Goal: Task Accomplishment & Management: Complete application form

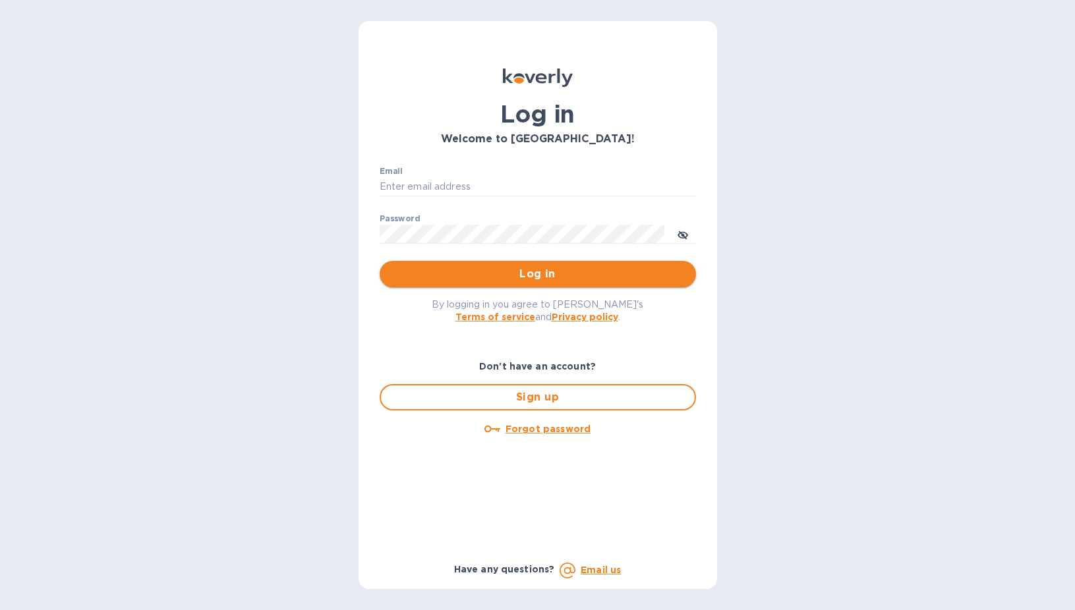
type input "sgupta@ardentgloballogistics.com"
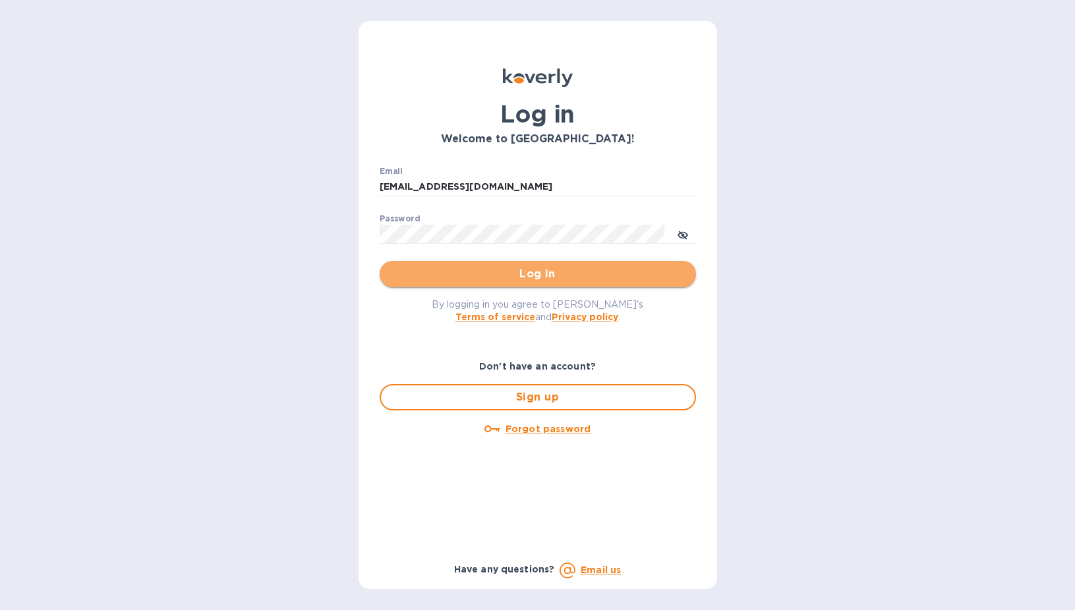
click at [520, 275] on span "Log in" at bounding box center [537, 274] width 295 height 16
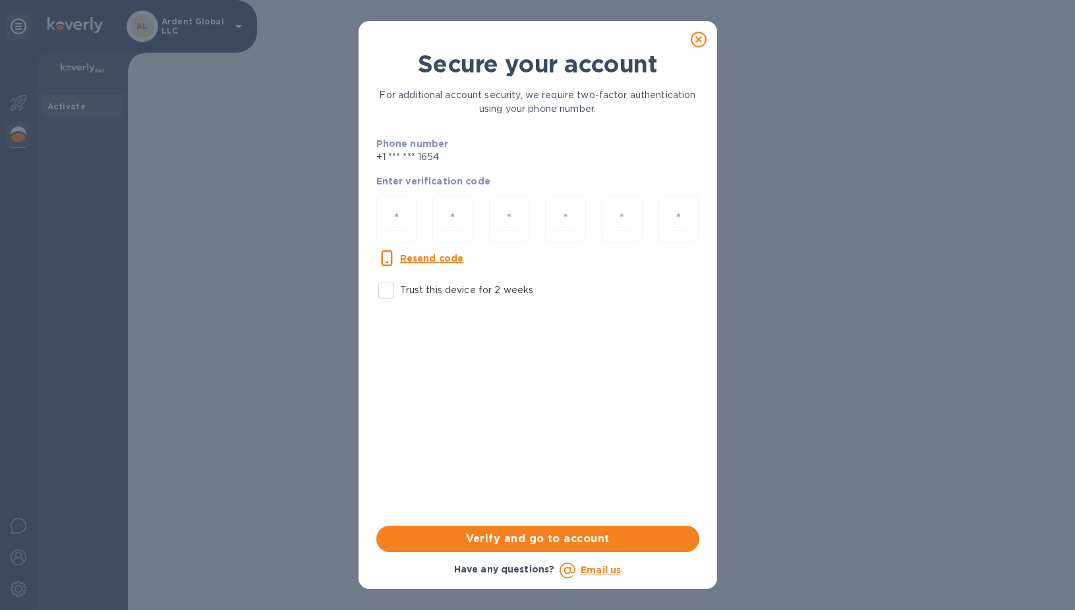
click at [403, 299] on label "Trust this device for 2 weeks" at bounding box center [452, 291] width 161 height 28
click at [400, 299] on input "Trust this device for 2 weeks" at bounding box center [386, 291] width 28 height 28
checkbox input "true"
click at [393, 229] on input "number" at bounding box center [397, 219] width 18 height 24
type input "1"
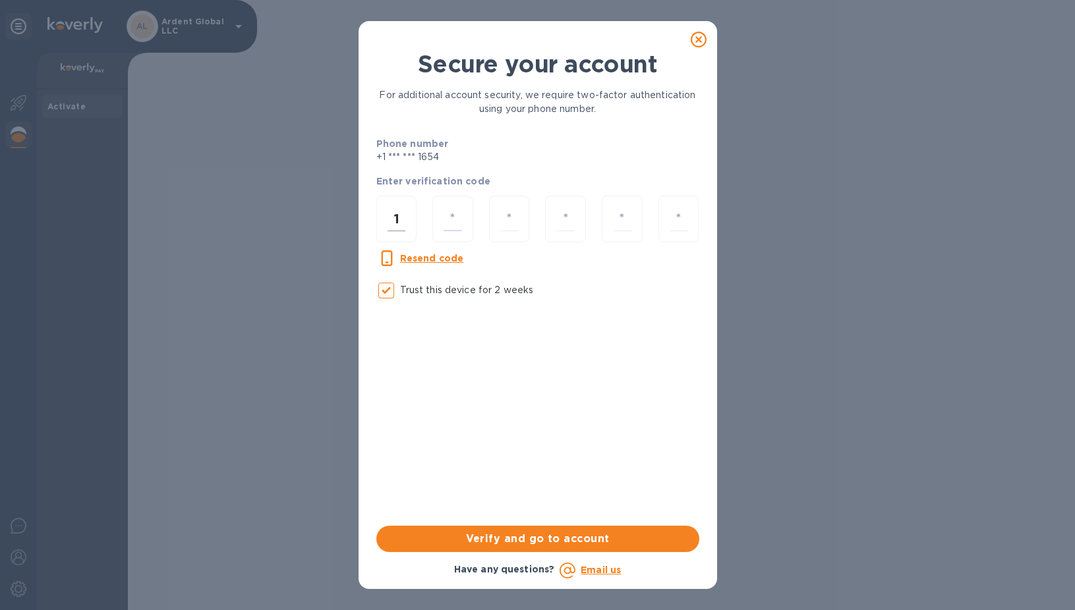
type input "1"
type input "9"
type input "1"
type input "0"
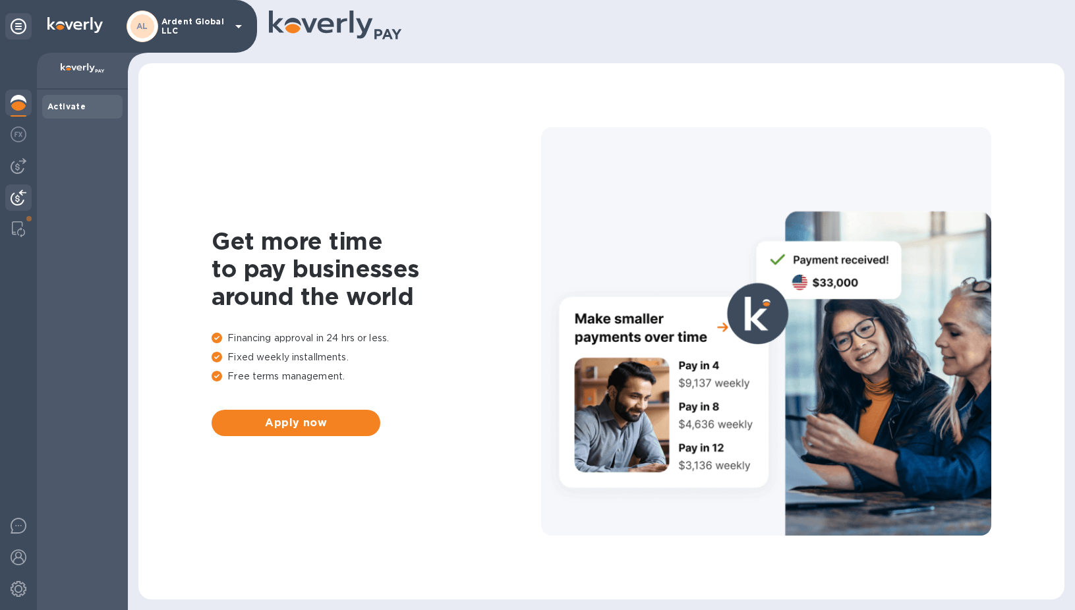
click at [27, 187] on div at bounding box center [18, 199] width 26 height 29
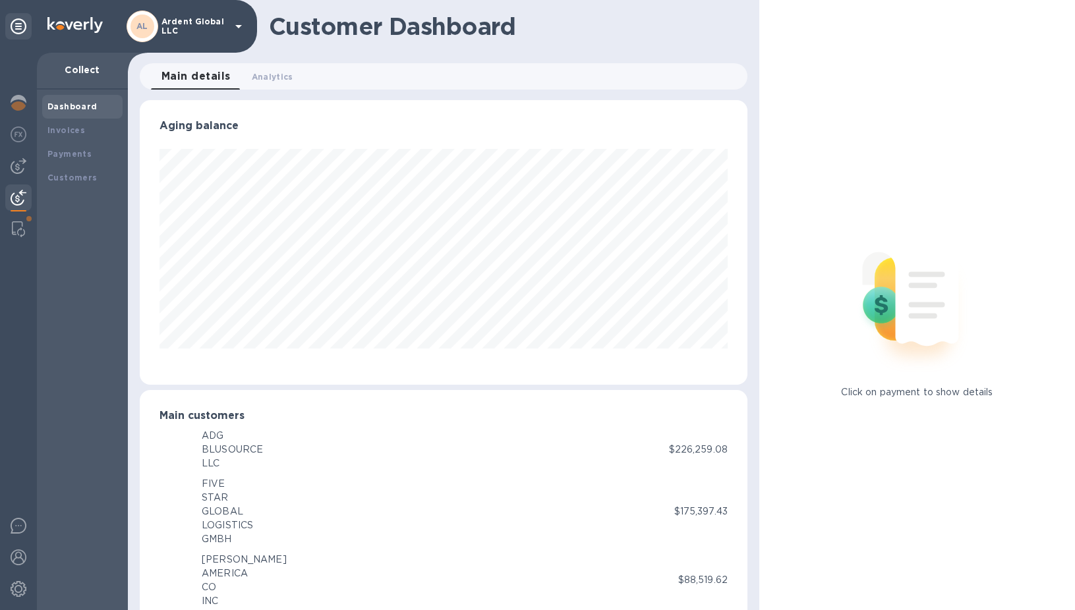
scroll to position [658777, 658459]
click at [82, 149] on b "Payments" at bounding box center [69, 154] width 44 height 10
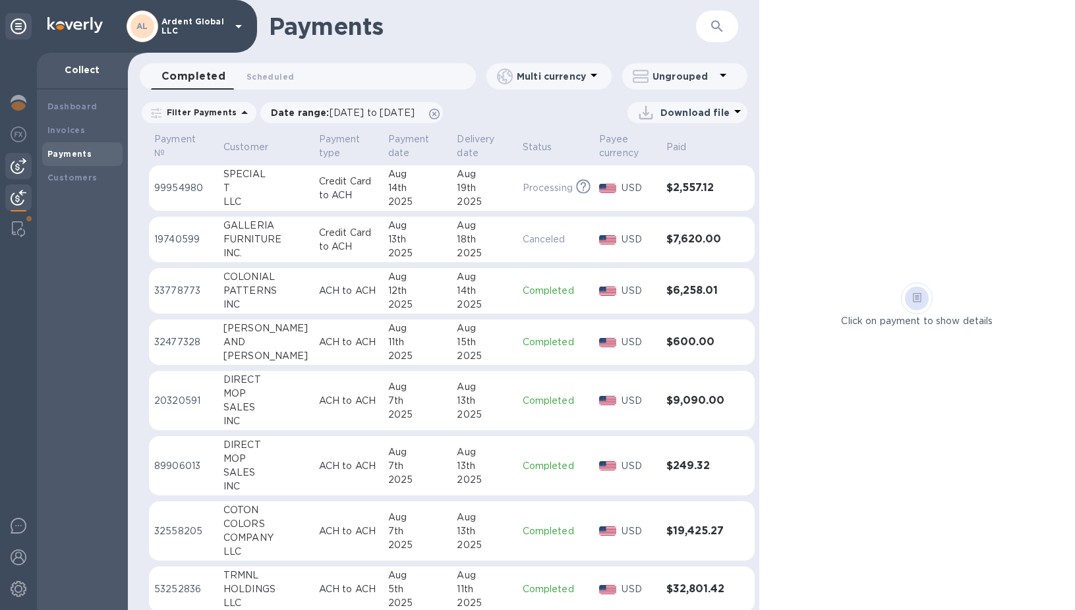
click at [13, 159] on img at bounding box center [19, 166] width 16 height 16
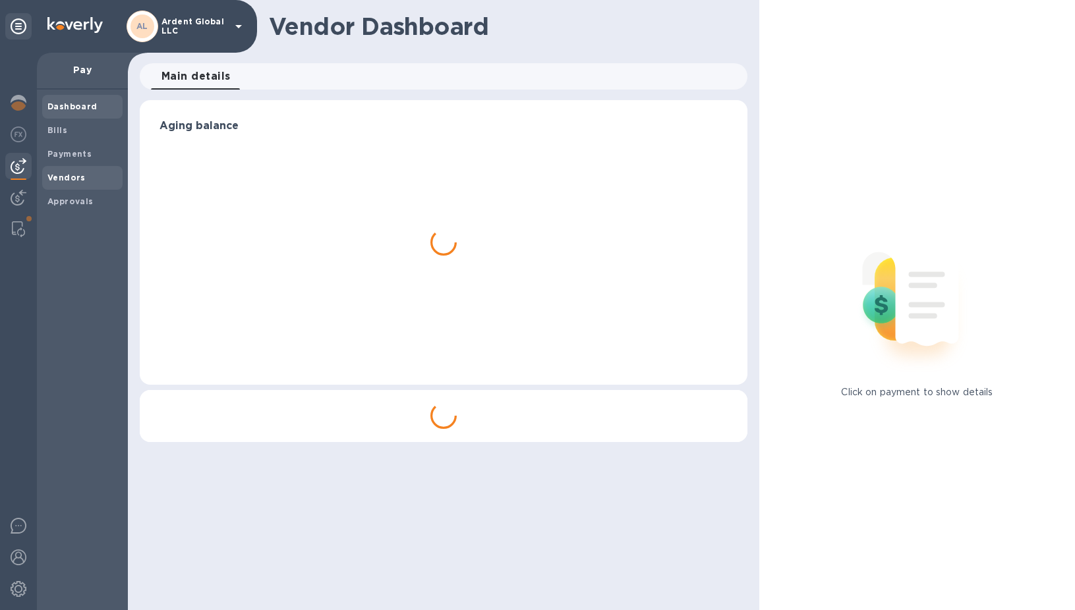
click at [62, 176] on b "Vendors" at bounding box center [66, 178] width 38 height 10
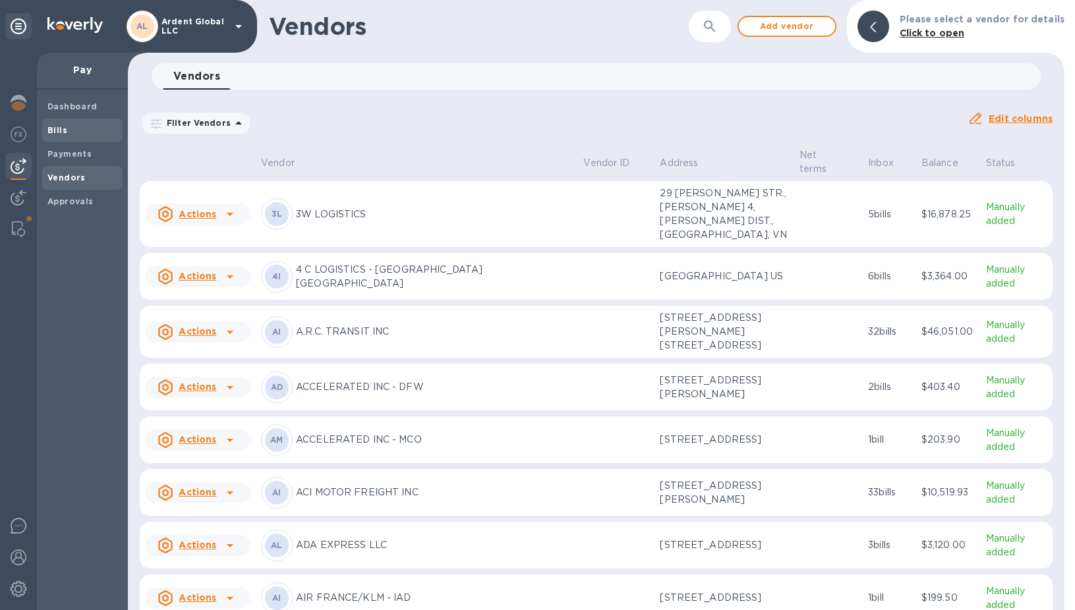
click at [68, 129] on span "Bills" at bounding box center [82, 130] width 70 height 13
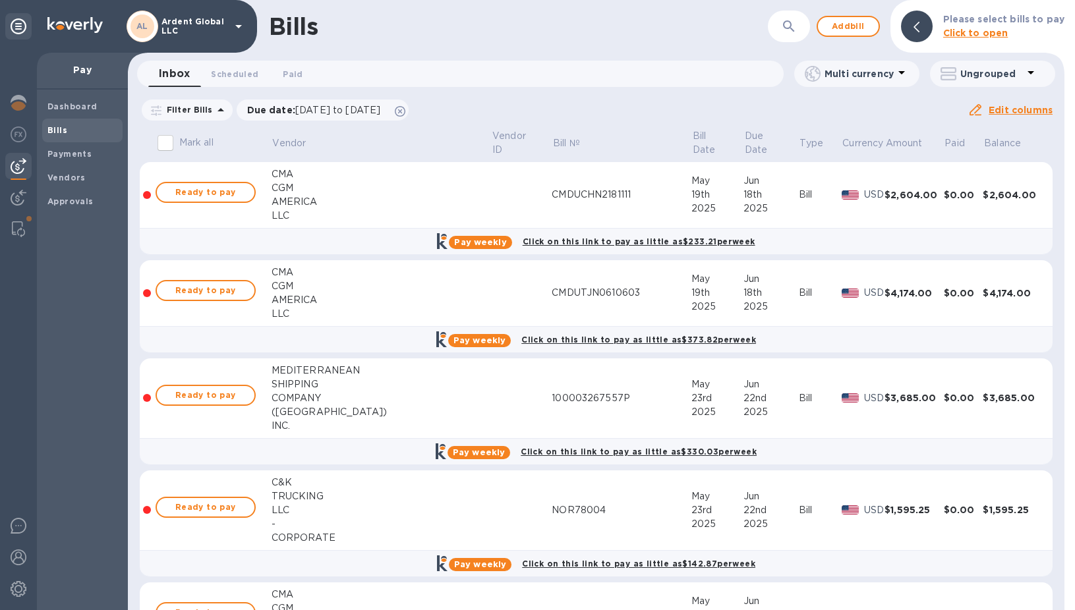
click at [794, 26] on icon "button" at bounding box center [788, 25] width 11 height 11
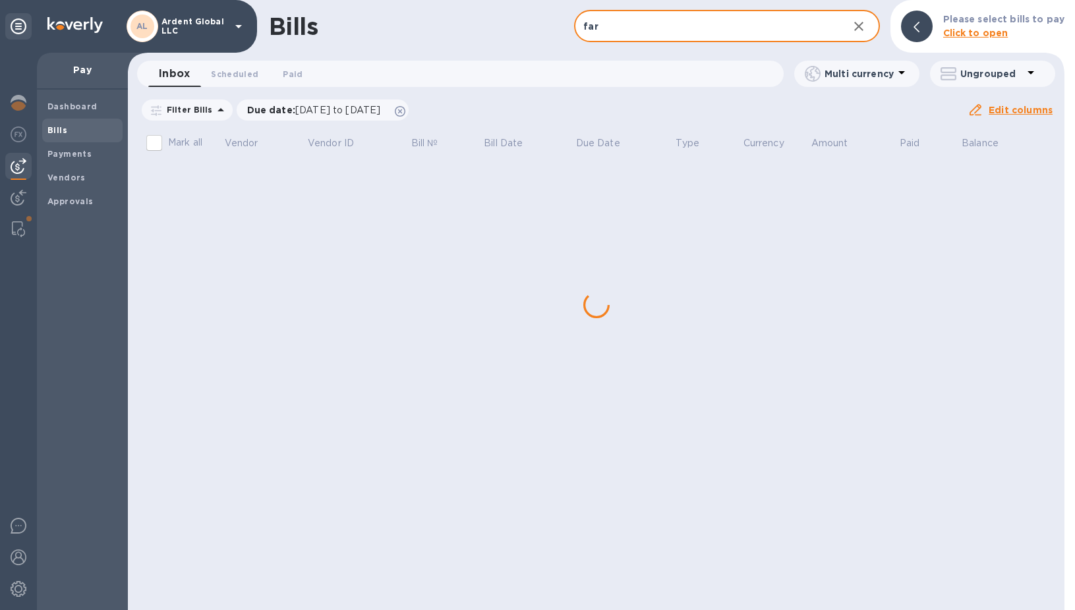
click at [732, 27] on input "far" at bounding box center [705, 27] width 263 height 32
type input "FAR LOGISTICS - [GEOGRAPHIC_DATA]"
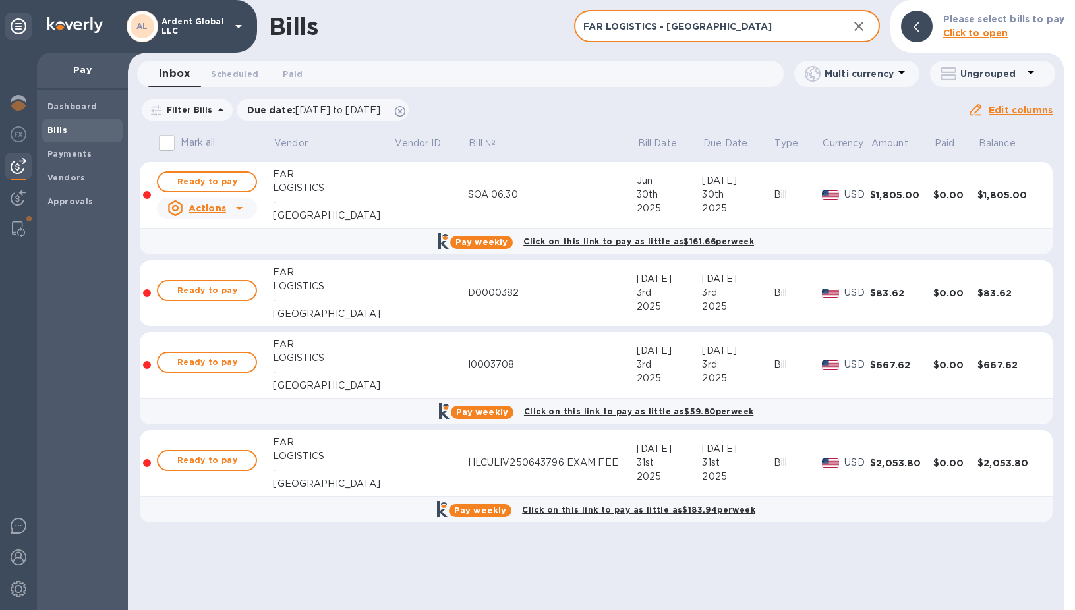
click at [225, 204] on u "Actions" at bounding box center [207, 208] width 38 height 11
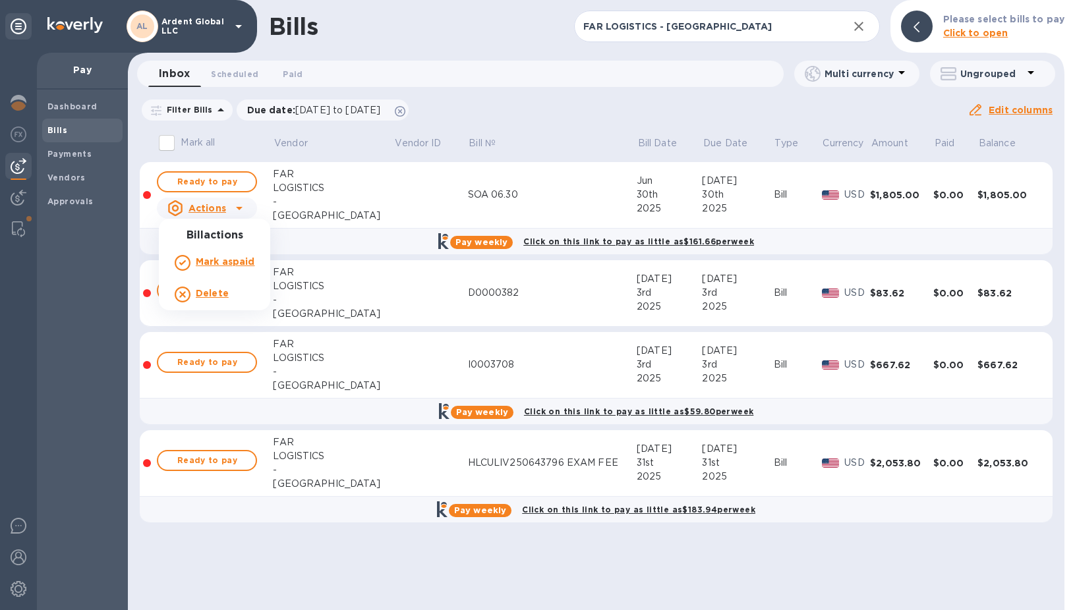
click at [625, 133] on div at bounding box center [537, 305] width 1075 height 610
click at [855, 27] on icon "button" at bounding box center [859, 26] width 16 height 16
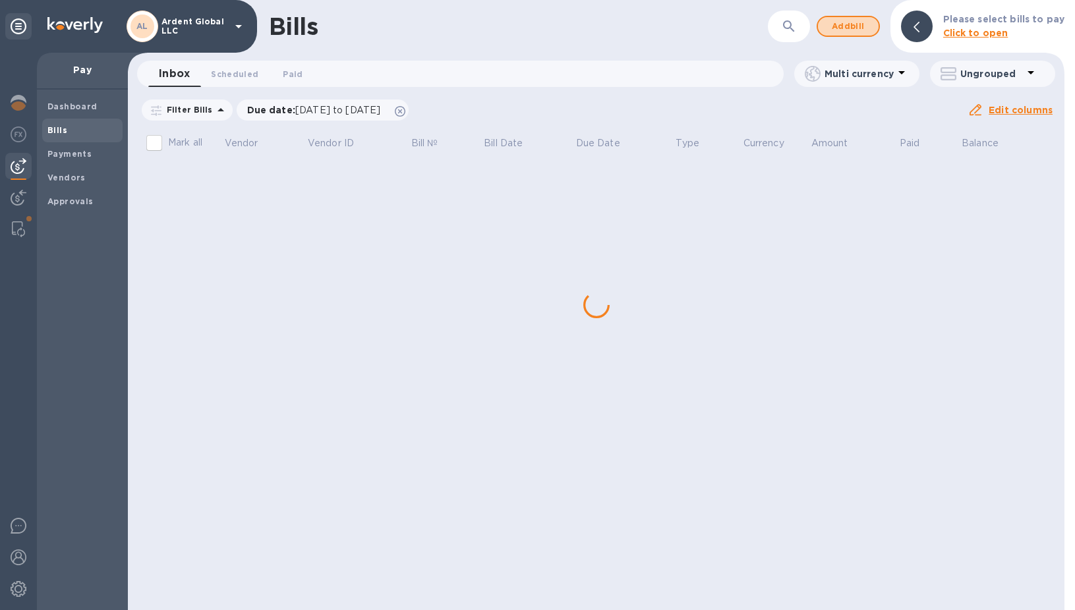
click at [855, 27] on span "Add bill" at bounding box center [848, 26] width 40 height 16
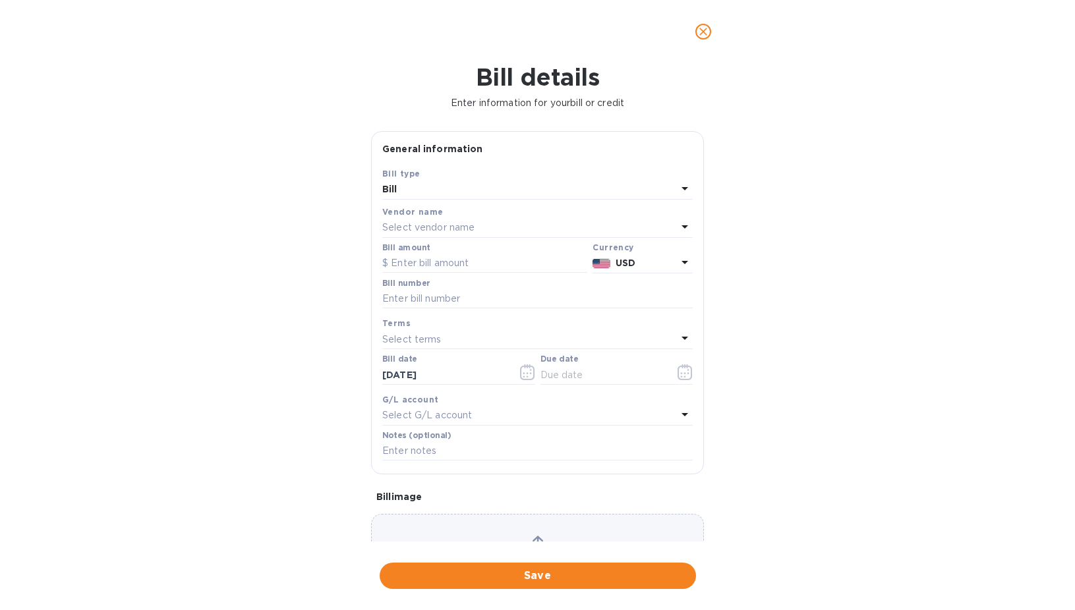
click at [408, 235] on p "Select vendor name" at bounding box center [428, 228] width 92 height 14
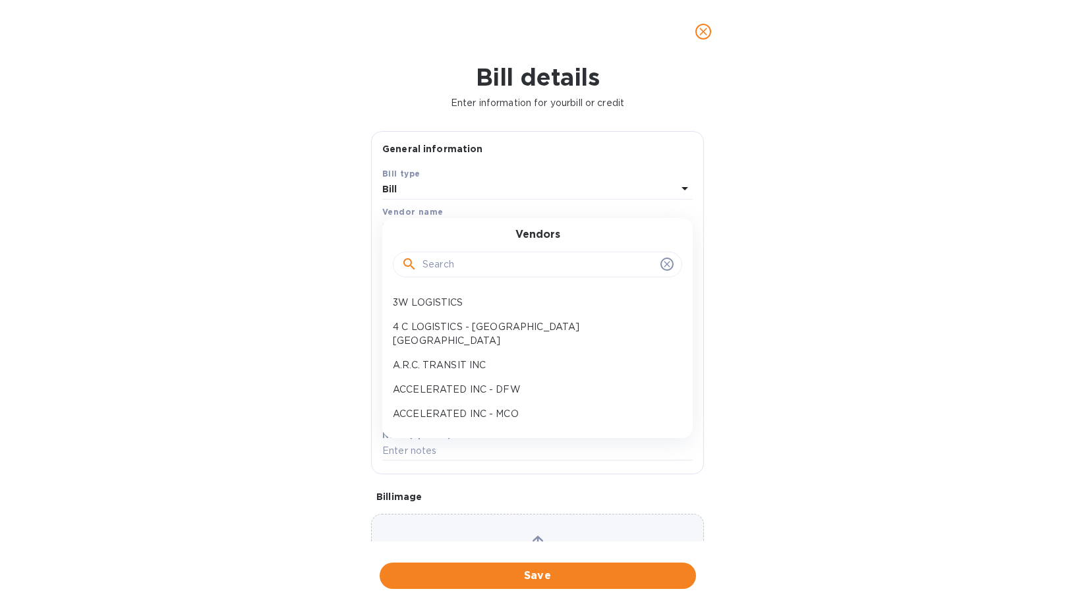
click at [463, 255] on input "text" at bounding box center [538, 265] width 233 height 20
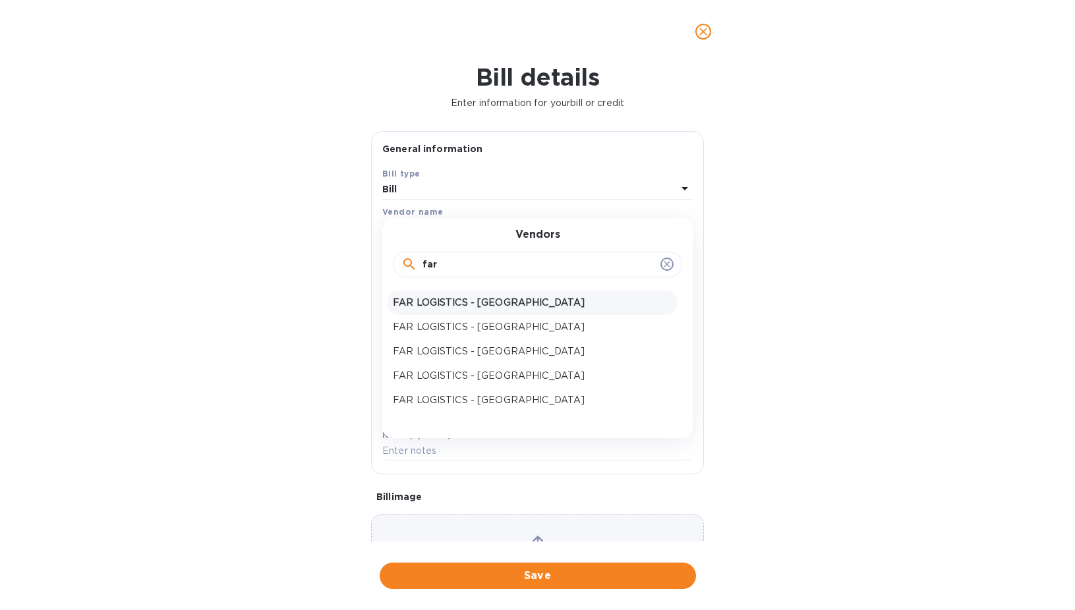
type input "far"
click at [467, 309] on p "FAR LOGISTICS - [GEOGRAPHIC_DATA]" at bounding box center [532, 303] width 279 height 14
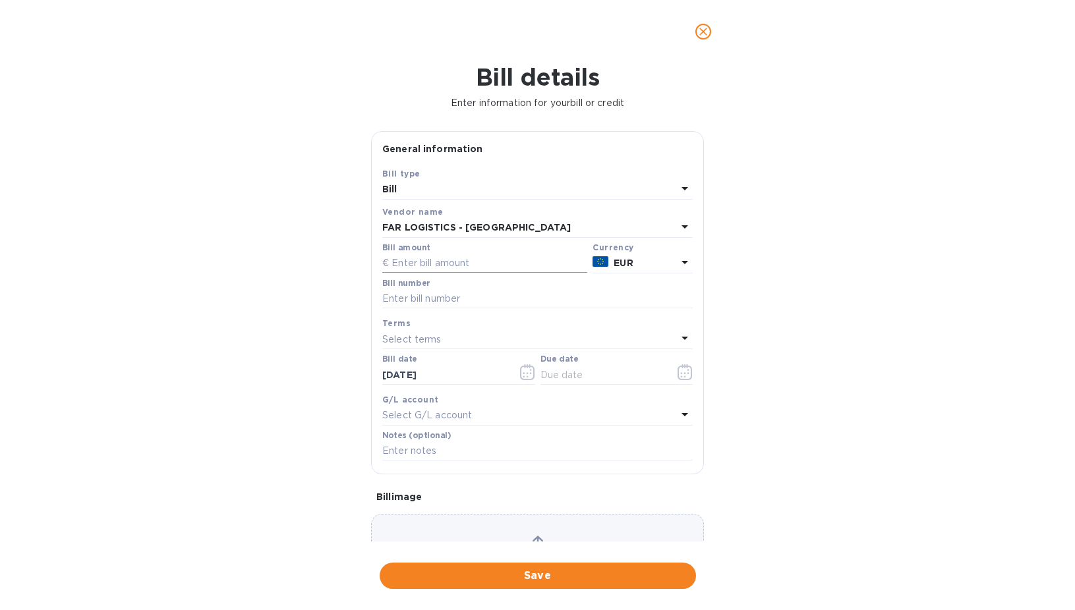
click at [444, 264] on input "text" at bounding box center [484, 264] width 205 height 20
paste input "263.62"
type input "263.62"
click at [466, 297] on input "text" at bounding box center [537, 299] width 310 height 20
type input "SOA payment"
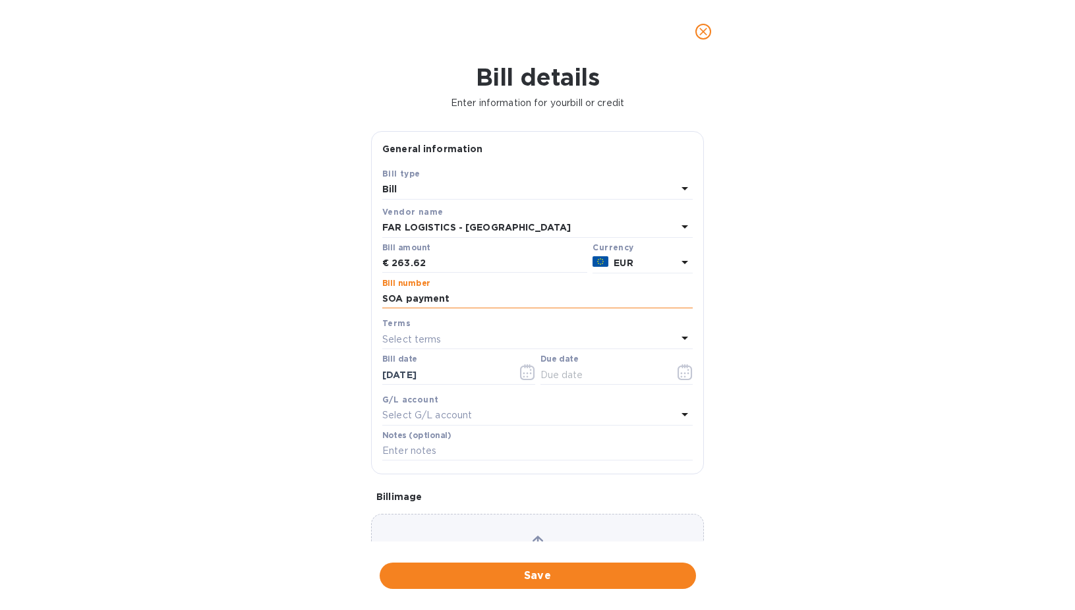
type input "[DATE]"
click at [515, 300] on input "SOA payment" at bounding box center [537, 299] width 310 height 20
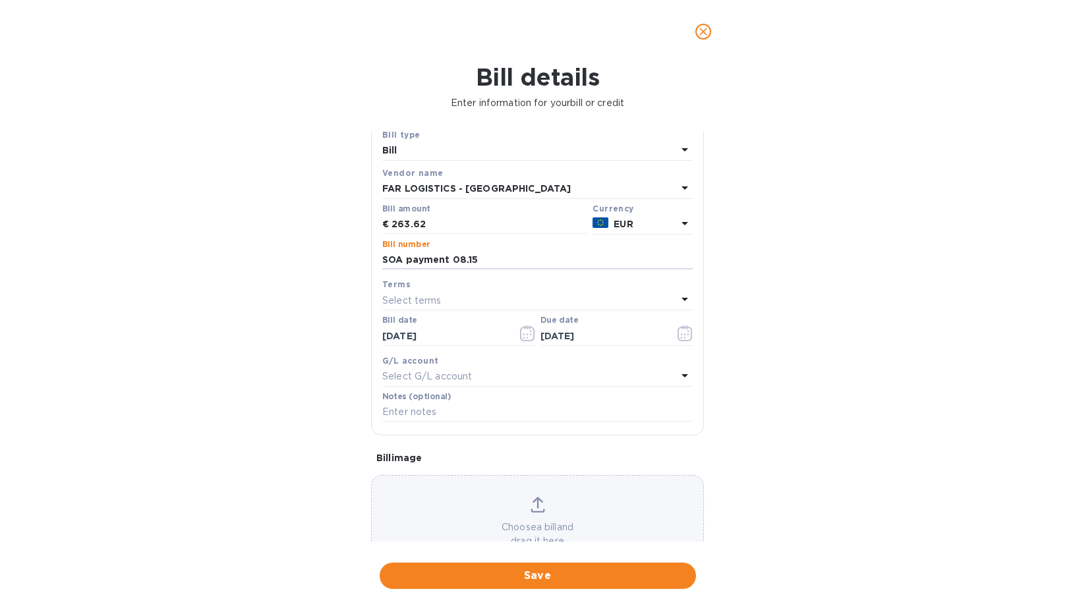
scroll to position [83, 0]
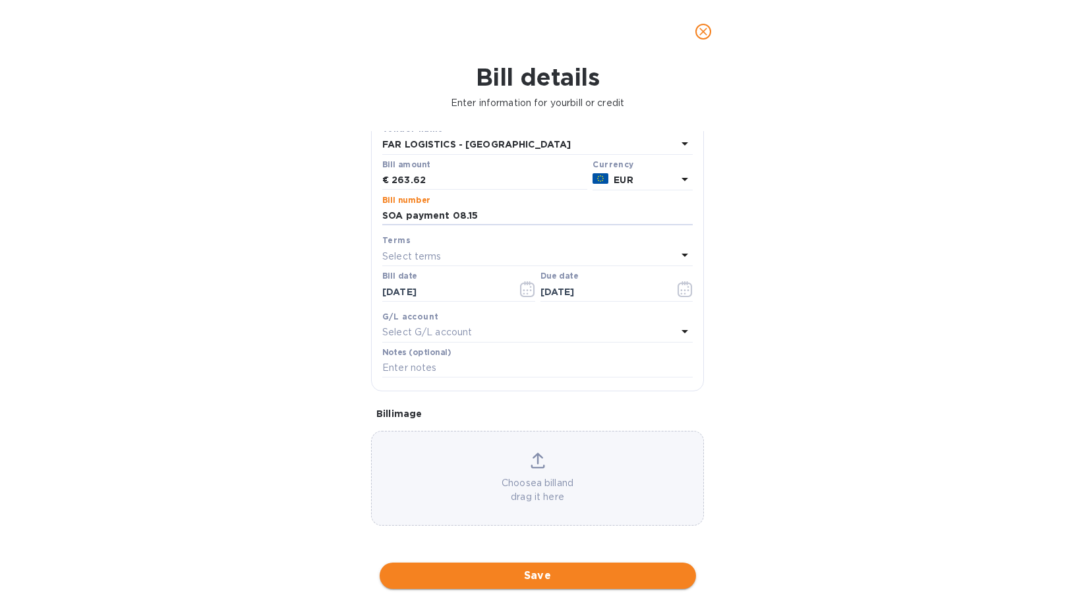
type input "SOA payment 08.15"
click at [541, 567] on button "Save" at bounding box center [538, 576] width 316 height 26
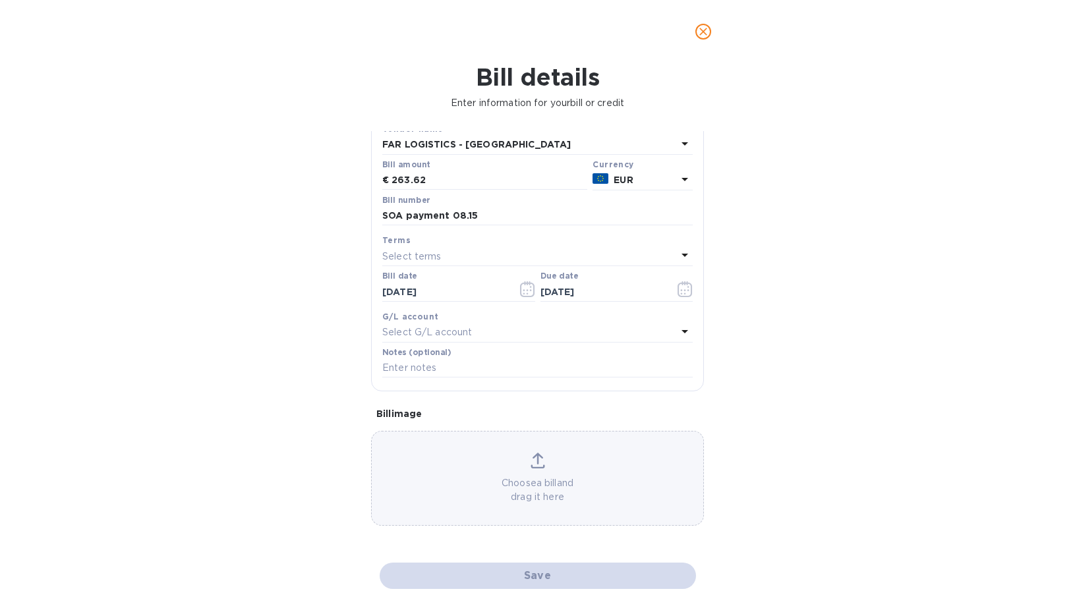
scroll to position [3, 0]
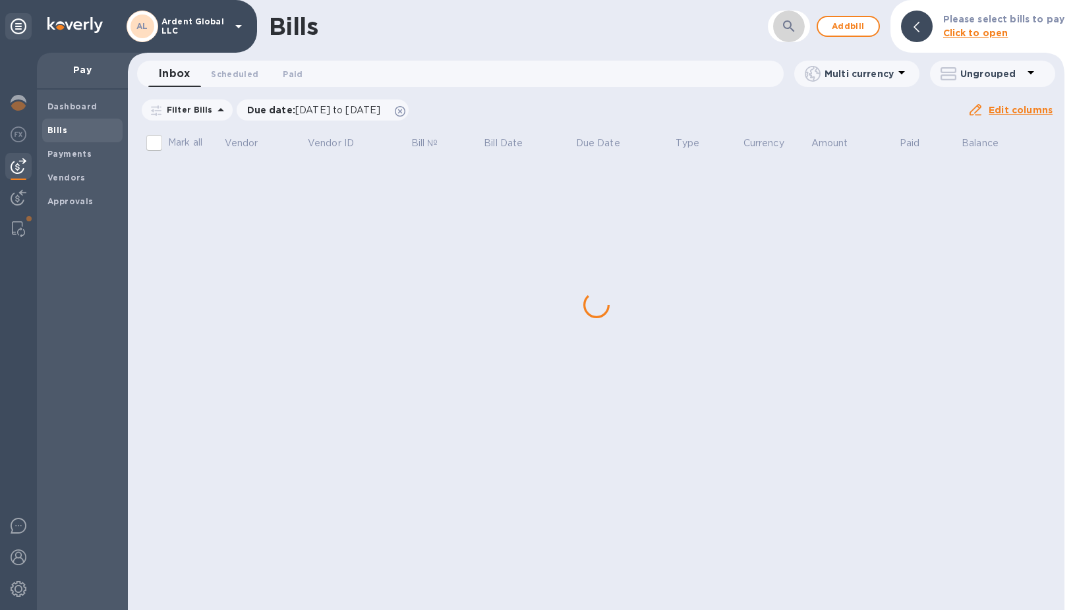
click at [777, 23] on button "button" at bounding box center [789, 27] width 32 height 32
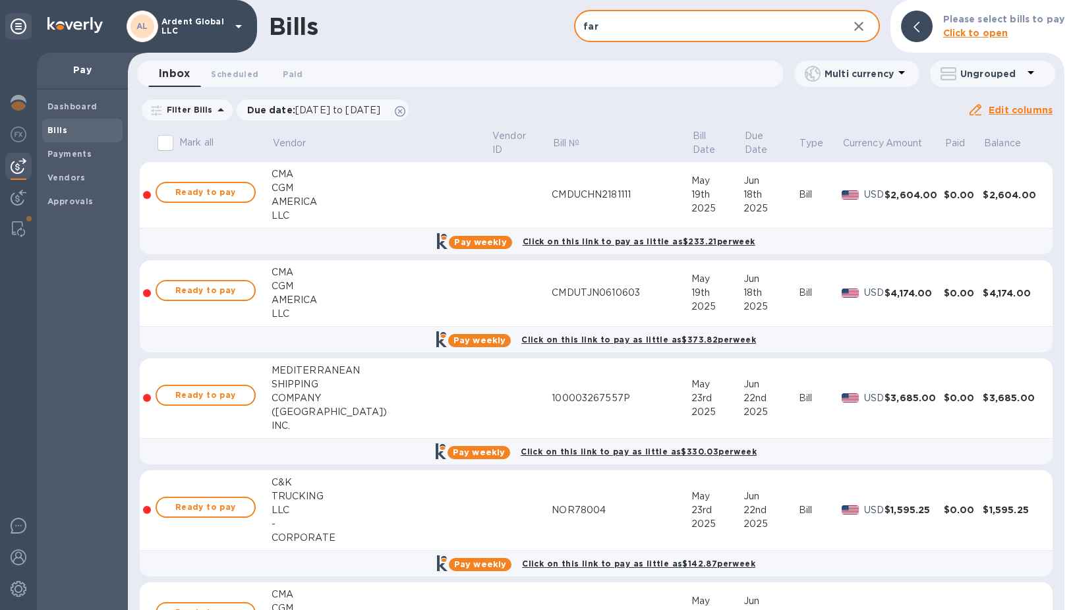
click at [695, 20] on input "far" at bounding box center [705, 27] width 263 height 32
type input "FAR LOGISTICS - [GEOGRAPHIC_DATA]"
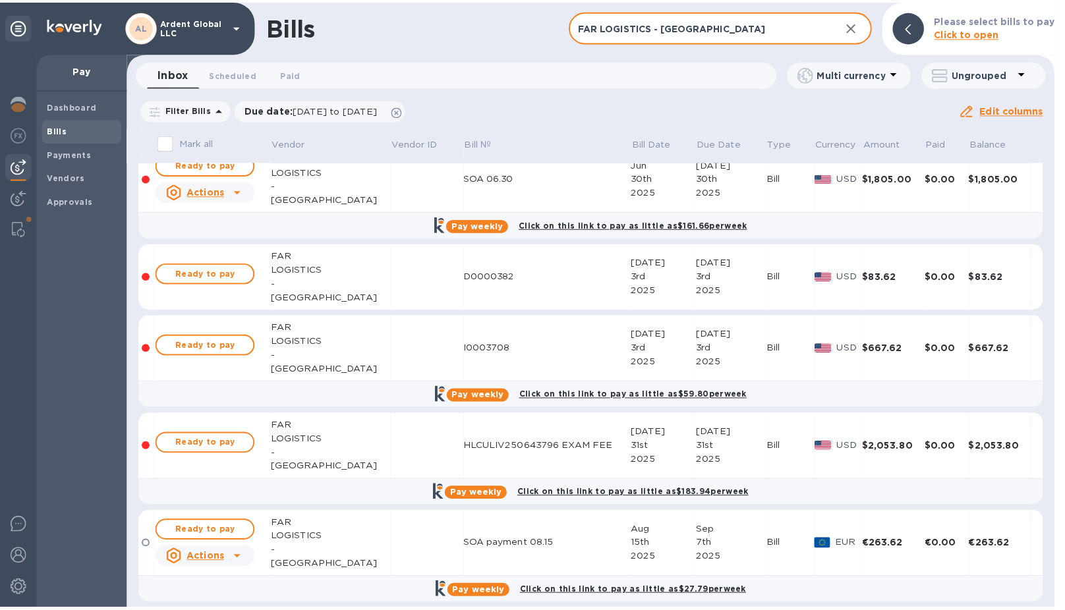
scroll to position [28, 0]
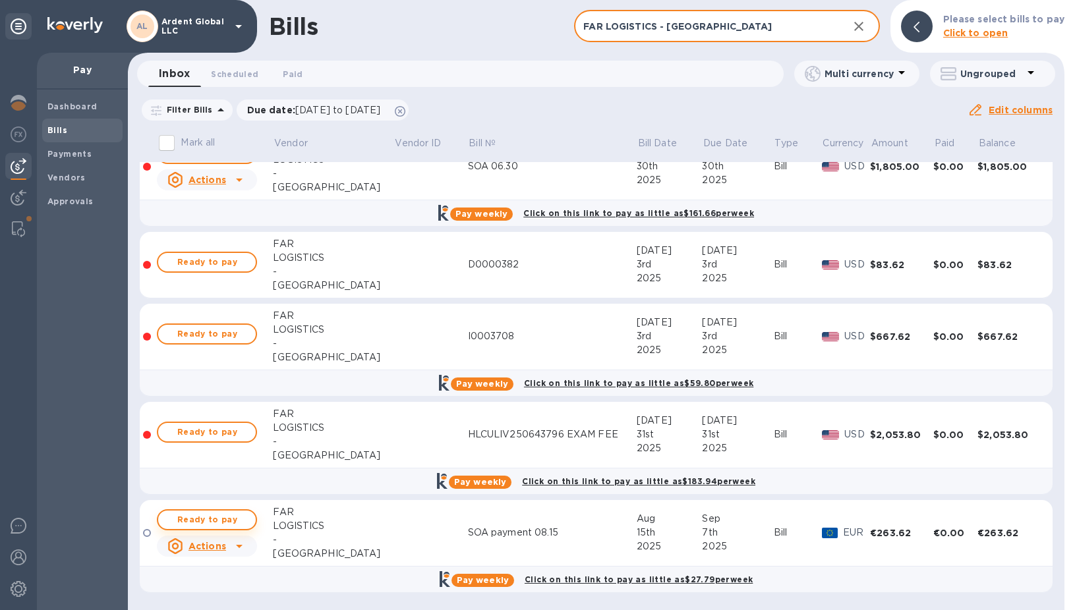
click at [229, 515] on span "Ready to pay" at bounding box center [207, 520] width 76 height 16
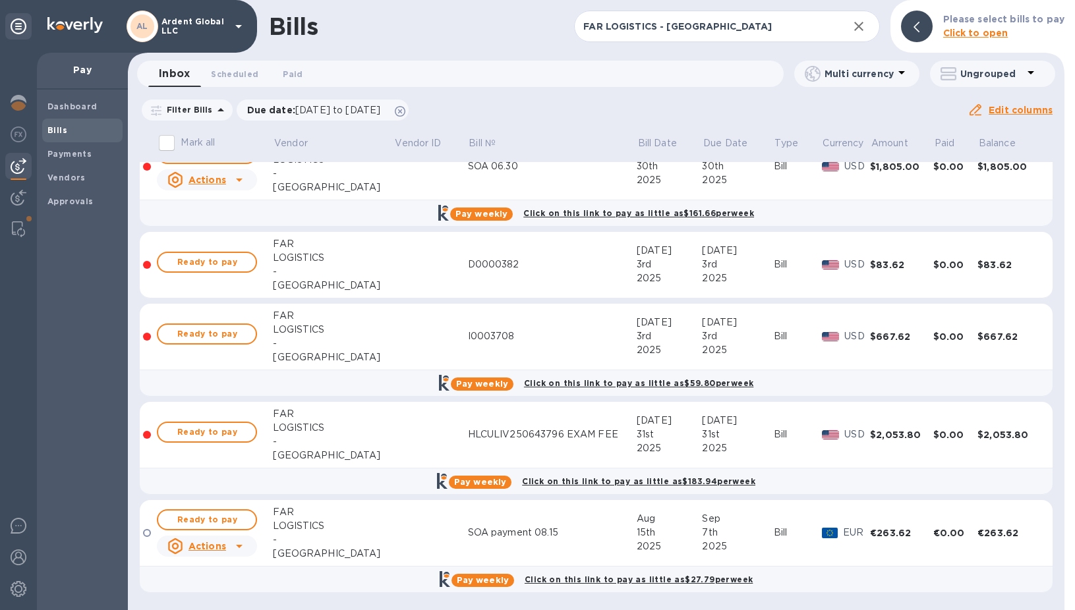
click at [229, 515] on span "Ready to pay" at bounding box center [207, 520] width 76 height 16
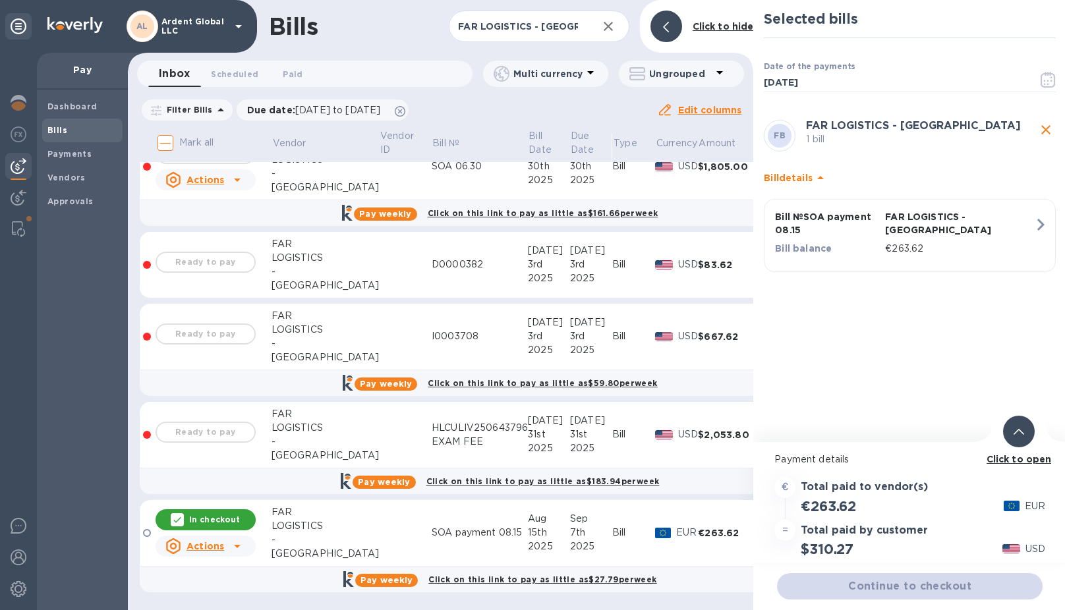
scroll to position [10, 0]
click at [911, 576] on div "Continue to checkout" at bounding box center [909, 587] width 271 height 32
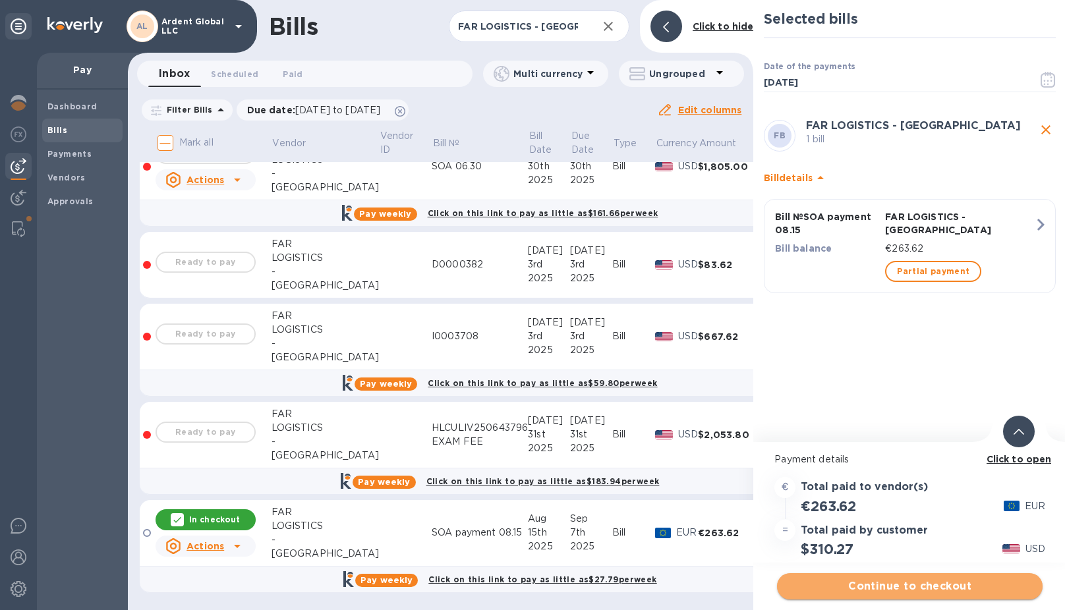
click at [944, 579] on span "Continue to checkout" at bounding box center [910, 587] width 245 height 16
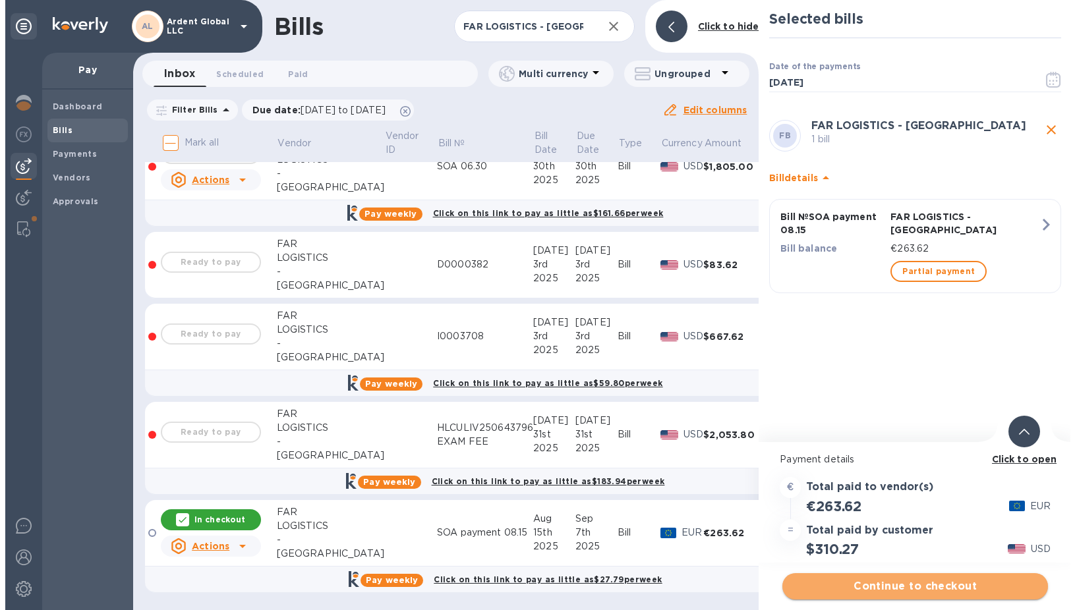
scroll to position [0, 0]
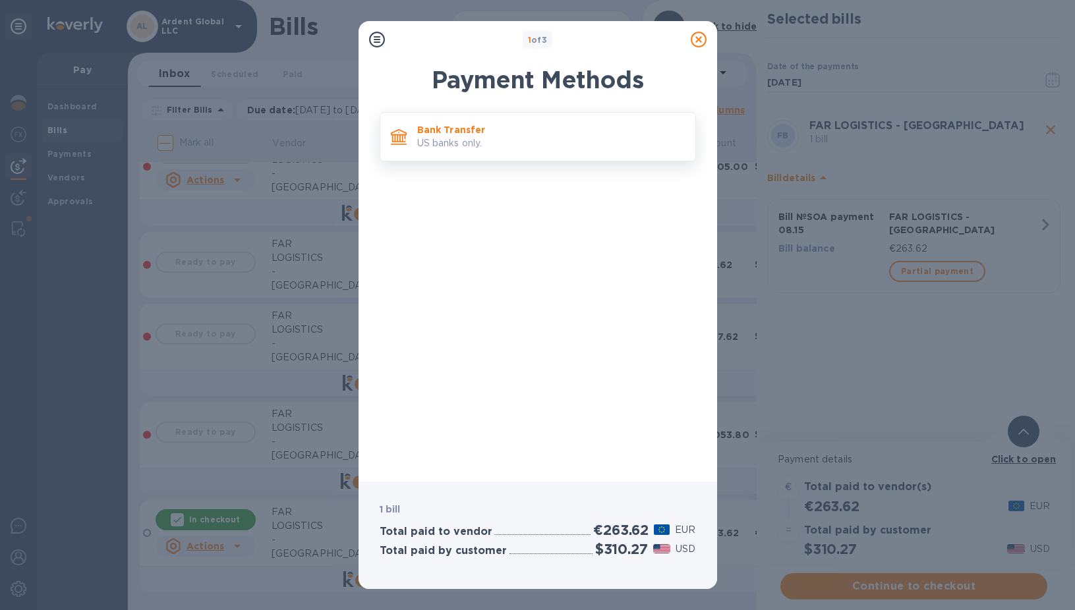
click at [467, 154] on div "Bank Transfer US banks only." at bounding box center [551, 137] width 278 height 38
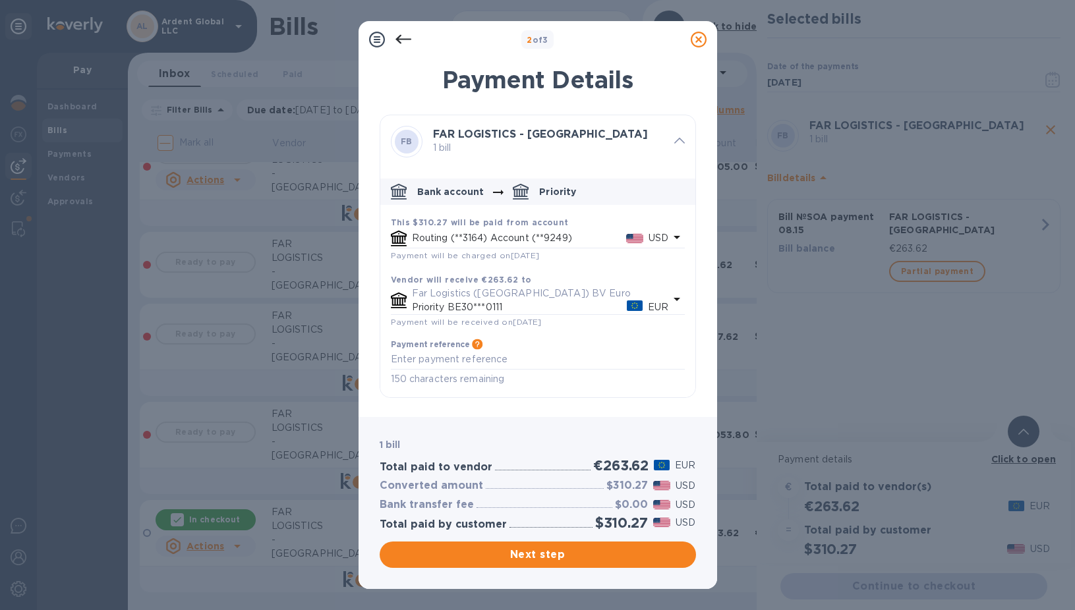
click at [523, 237] on p "Routing (**3164) Account (**9249)" at bounding box center [519, 238] width 214 height 14
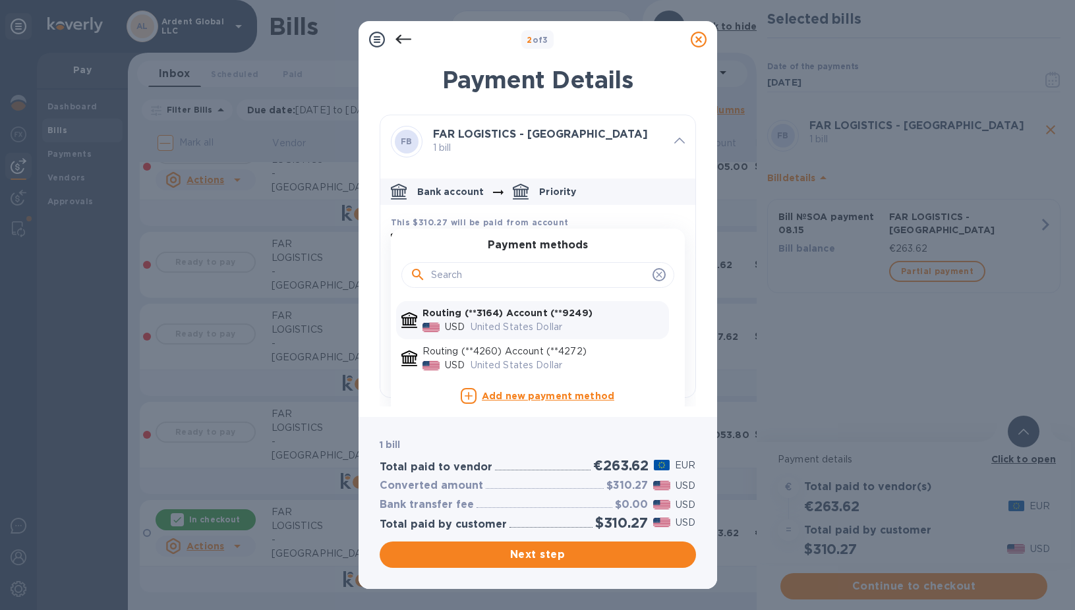
click at [635, 128] on div "FAR LOGISTICS - [GEOGRAPHIC_DATA] 1 bill" at bounding box center [548, 141] width 241 height 37
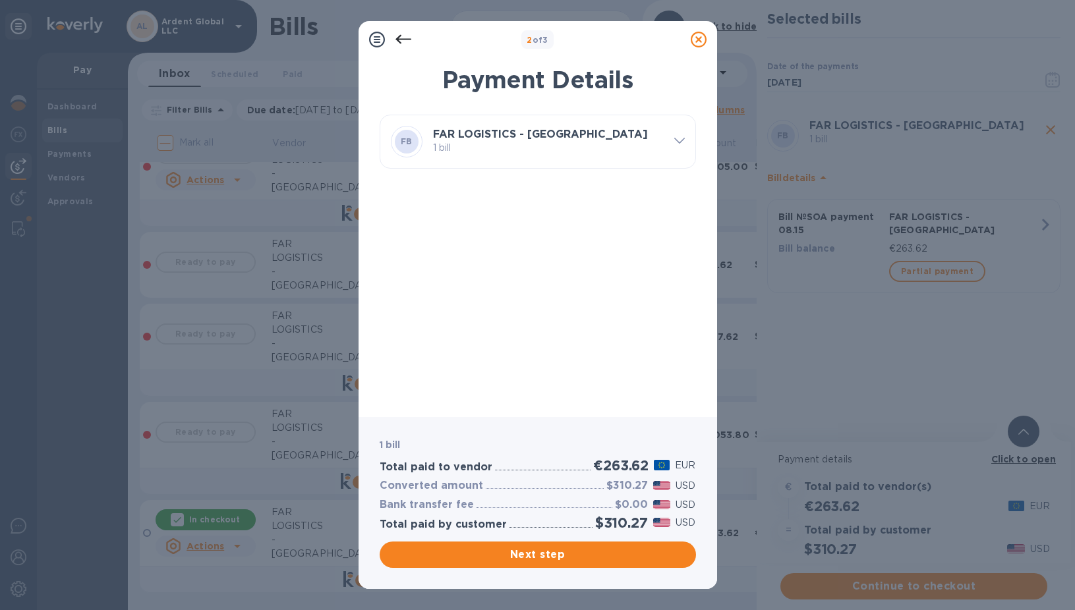
click at [579, 147] on p "1 bill" at bounding box center [548, 148] width 231 height 14
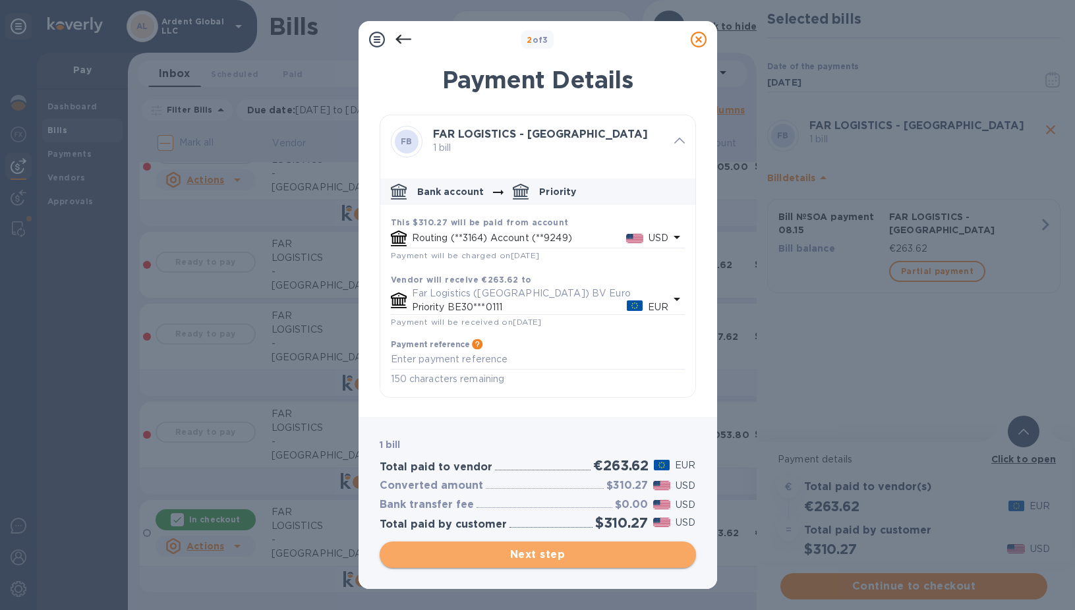
click at [581, 558] on span "Next step" at bounding box center [537, 555] width 295 height 16
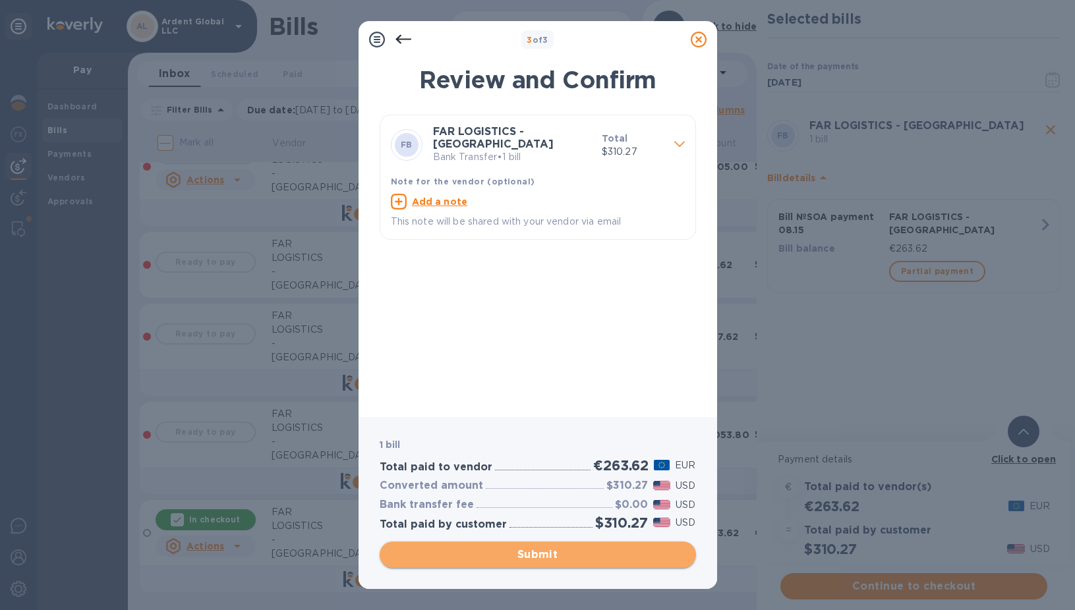
click at [505, 544] on button "Submit" at bounding box center [538, 555] width 316 height 26
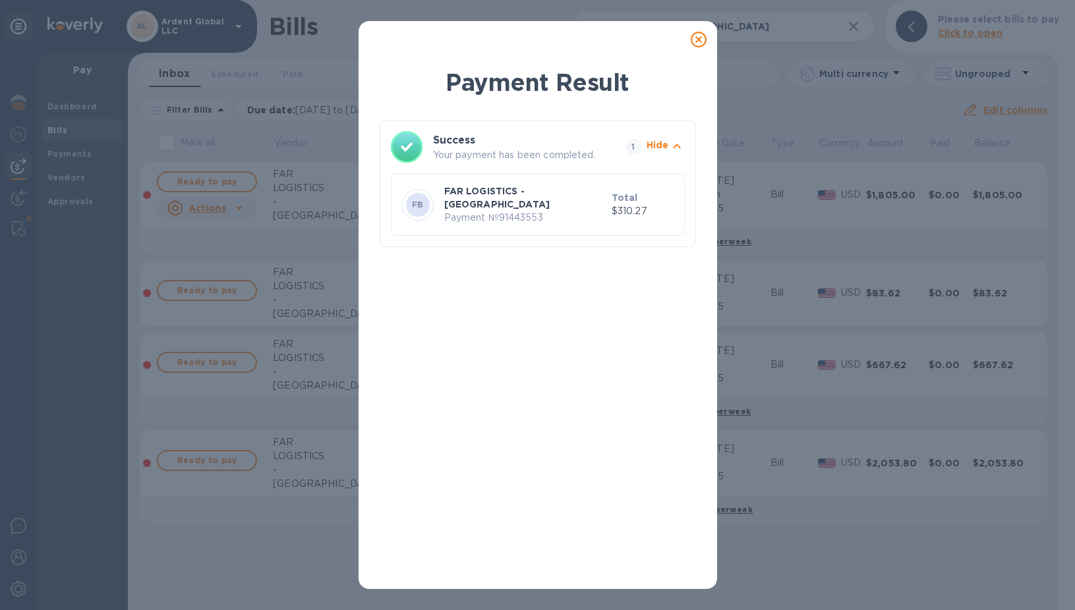
click at [689, 40] on div at bounding box center [698, 39] width 26 height 26
click at [697, 36] on icon at bounding box center [699, 40] width 16 height 16
